Goal: Transaction & Acquisition: Download file/media

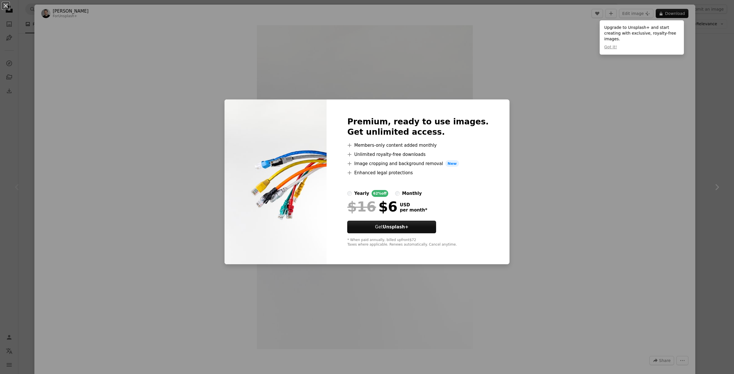
click at [596, 87] on div "An X shape Premium, ready to use images. Get unlimited access. A plus sign Memb…" at bounding box center [367, 187] width 734 height 374
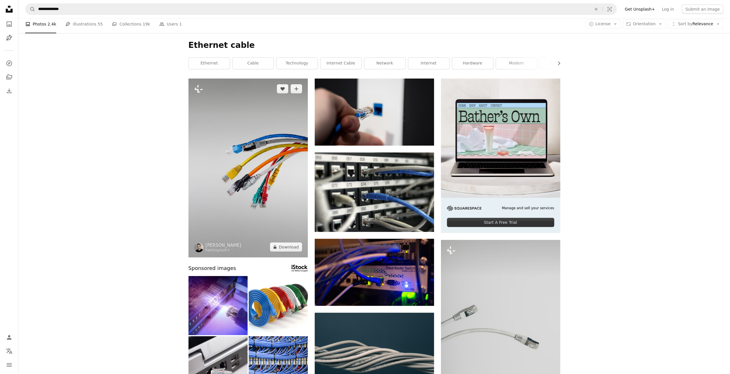
click at [254, 172] on img at bounding box center [247, 168] width 119 height 179
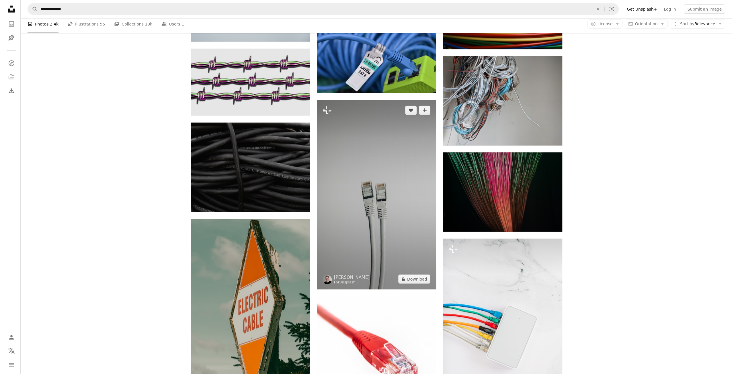
scroll to position [1434, 0]
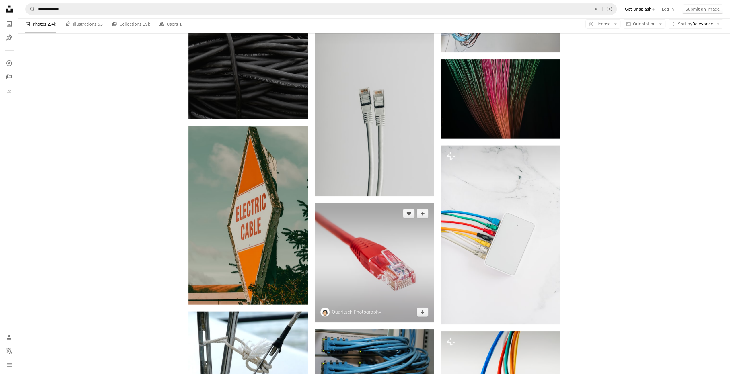
click at [393, 266] on img at bounding box center [374, 262] width 119 height 119
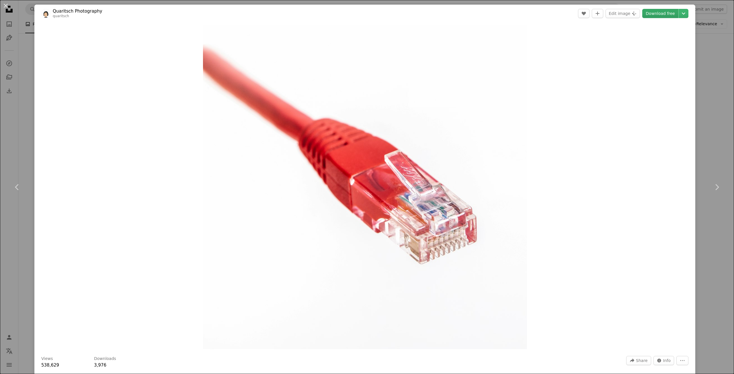
click at [659, 12] on link "Download free" at bounding box center [660, 13] width 36 height 9
